Goal: Information Seeking & Learning: Learn about a topic

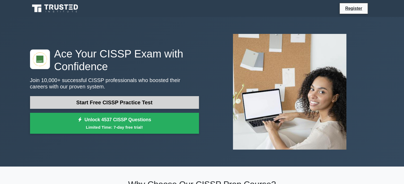
click at [131, 101] on link "Start Free CISSP Practice Test" at bounding box center [114, 102] width 169 height 13
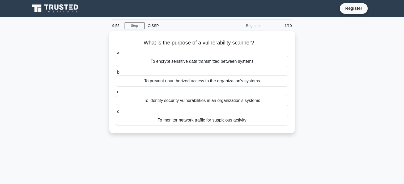
click at [131, 101] on div "To identify security vulnerabilities in an organization's systems" at bounding box center [202, 100] width 172 height 11
click at [116, 94] on input "c. To identify security vulnerabilities in an organization's systems" at bounding box center [116, 92] width 0 height 3
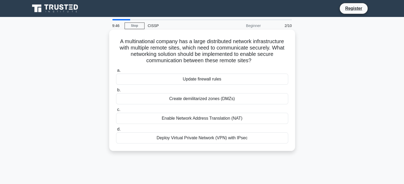
click at [153, 139] on div "Deploy Virtual Private Network (VPN) with IPsec" at bounding box center [202, 138] width 172 height 11
click at [116, 131] on input "d. Deploy Virtual Private Network (VPN) with IPsec" at bounding box center [116, 129] width 0 height 3
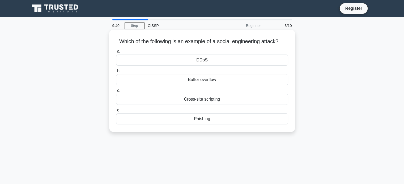
click at [164, 124] on div "Phishing" at bounding box center [202, 119] width 172 height 11
click at [116, 112] on input "d. [GEOGRAPHIC_DATA]" at bounding box center [116, 110] width 0 height 3
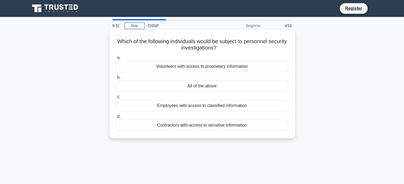
click at [191, 88] on div "All of the above" at bounding box center [202, 86] width 172 height 11
click at [116, 79] on input "b. All of the above" at bounding box center [116, 77] width 0 height 3
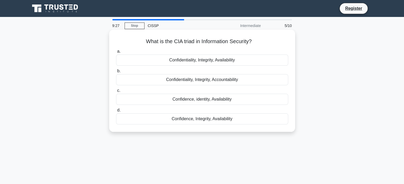
click at [174, 61] on div "Confidentiality, Integrity, Availability" at bounding box center [202, 60] width 172 height 11
click at [116, 53] on input "a. Confidentiality, Integrity, Availability" at bounding box center [116, 51] width 0 height 3
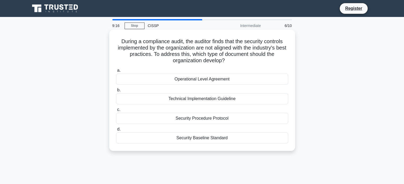
click at [202, 143] on div "Security Baseline Standard" at bounding box center [202, 138] width 172 height 11
click at [116, 131] on input "d. Security Baseline Standard" at bounding box center [116, 129] width 0 height 3
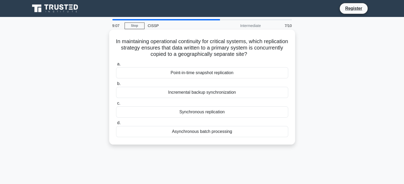
click at [214, 113] on div "Synchronous replication" at bounding box center [202, 112] width 172 height 11
click at [116, 105] on input "c. Synchronous replication" at bounding box center [116, 103] width 0 height 3
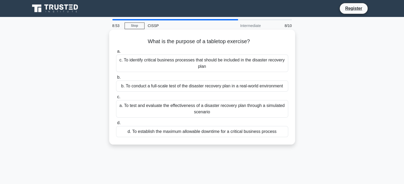
click at [210, 66] on div "c. To identify critical business processes that should be included in the disas…" at bounding box center [202, 64] width 172 height 18
click at [116, 53] on input "a. c. To identify critical business processes that should be included in the di…" at bounding box center [116, 51] width 0 height 3
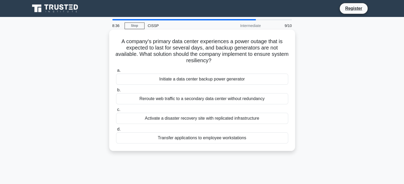
click at [201, 120] on div "Activate a disaster recovery site with replicated infrastructure" at bounding box center [202, 118] width 172 height 11
click at [116, 112] on input "c. Activate a disaster recovery site with replicated infrastructure" at bounding box center [116, 109] width 0 height 3
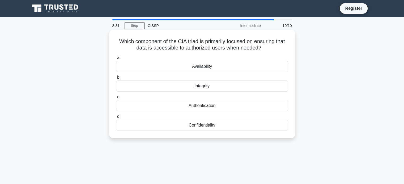
click at [214, 68] on div "Availability" at bounding box center [202, 66] width 172 height 11
click at [116, 60] on input "a. Availability" at bounding box center [116, 57] width 0 height 3
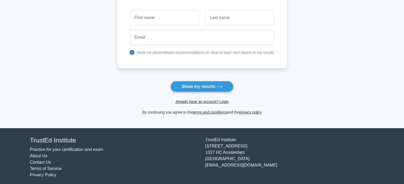
scroll to position [82, 0]
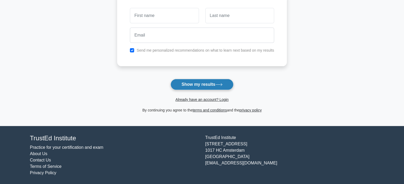
click at [205, 84] on button "Show my results" at bounding box center [201, 84] width 63 height 11
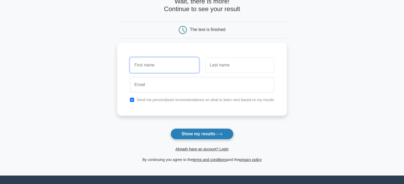
scroll to position [0, 0]
